Goal: Task Accomplishment & Management: Manage account settings

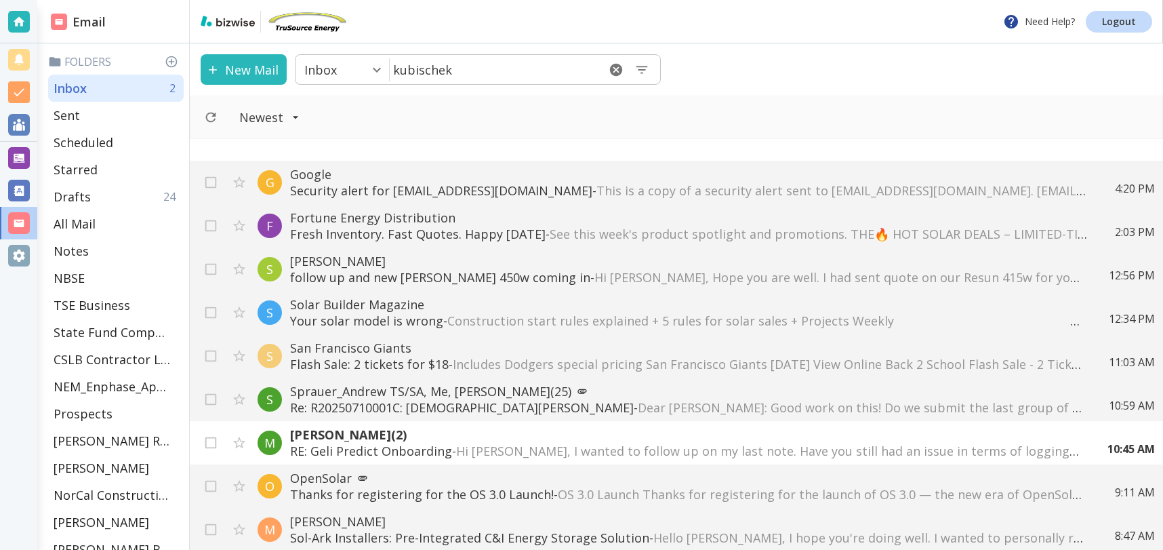
scroll to position [218, 0]
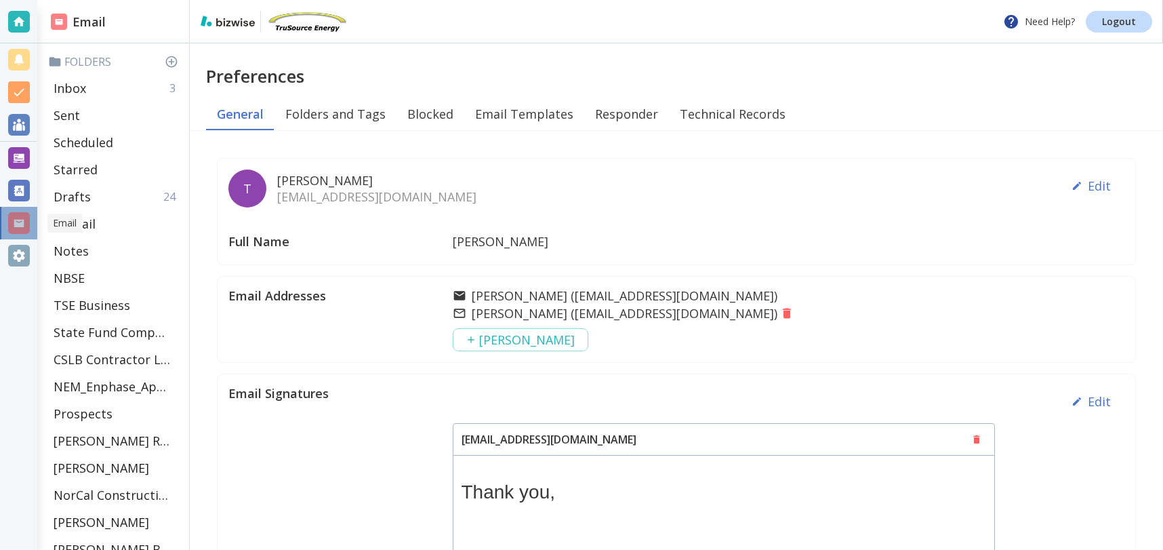
click at [23, 220] on div at bounding box center [19, 223] width 22 height 22
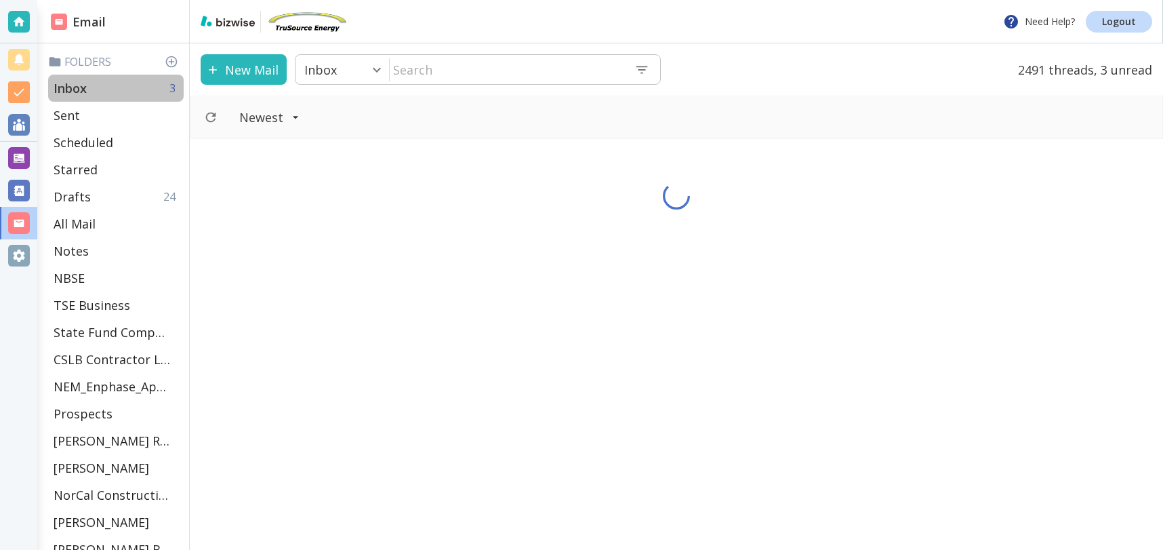
click at [121, 88] on div "Inbox 3" at bounding box center [116, 88] width 136 height 27
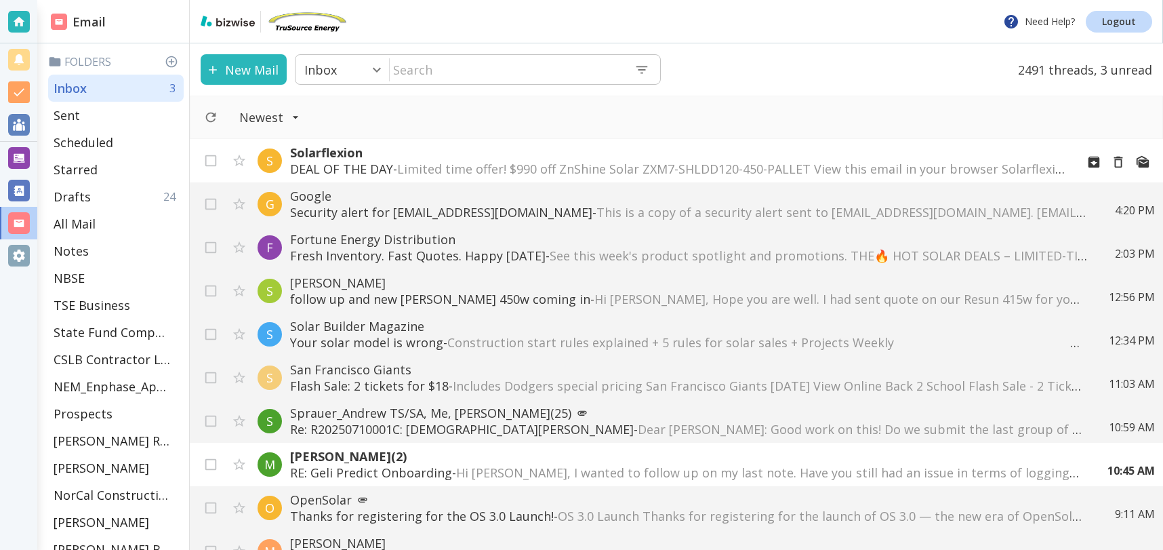
click at [497, 168] on span "Limited time offer! $990 off ZnShine Solar ZXM7-SHLDD120-450-PALLET View this e…" at bounding box center [1003, 169] width 1213 height 16
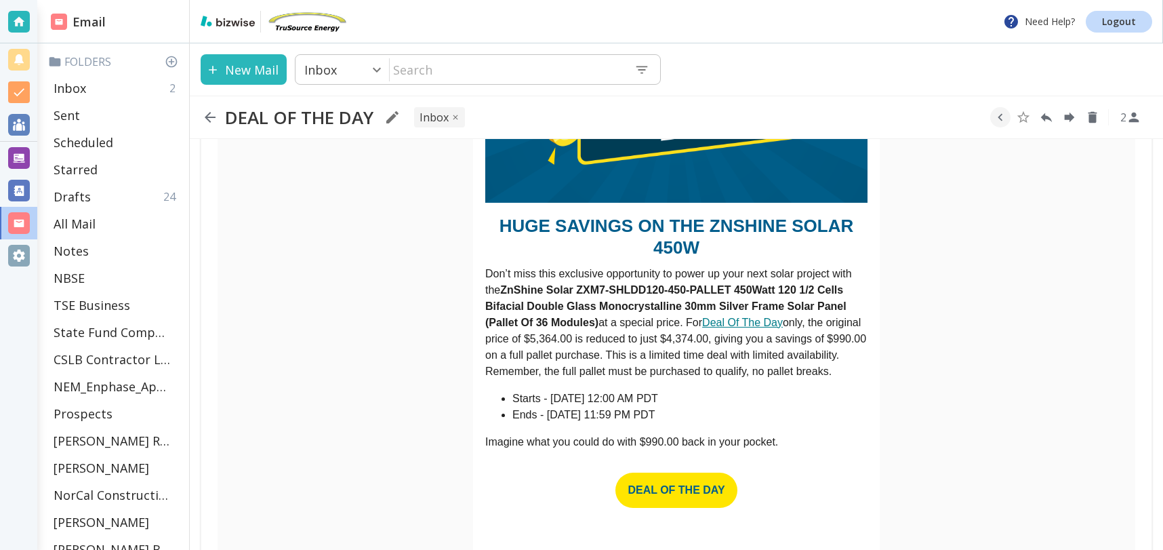
scroll to position [378, 0]
